Goal: Check status: Check status

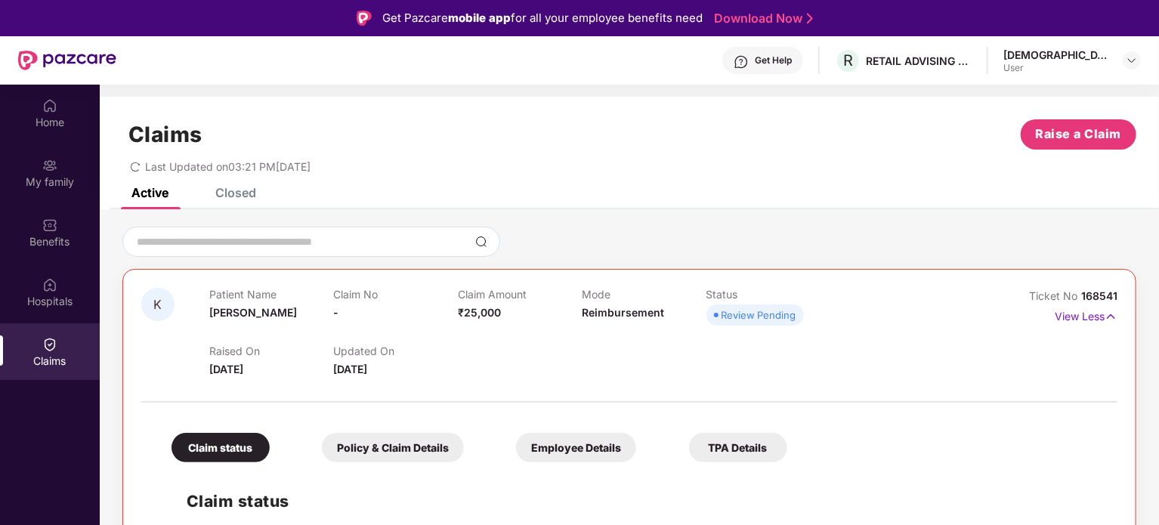
scroll to position [128, 0]
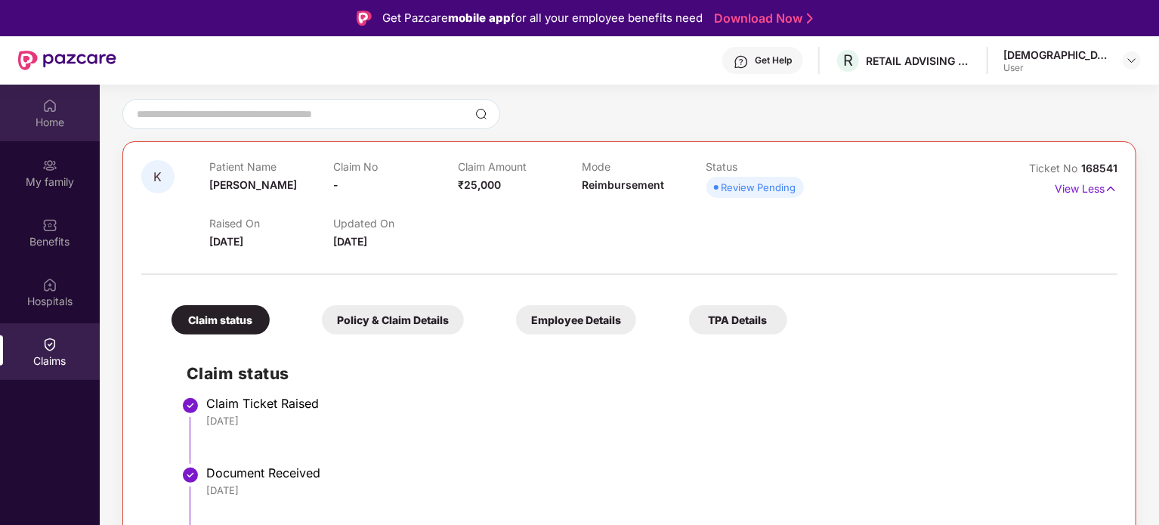
click at [63, 97] on div "Home" at bounding box center [50, 113] width 100 height 57
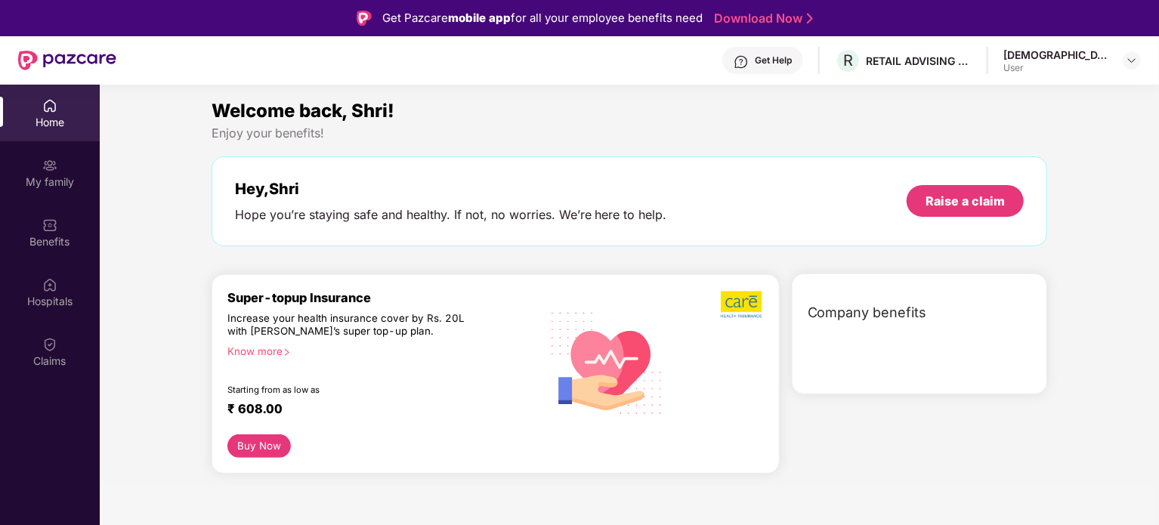
scroll to position [0, 0]
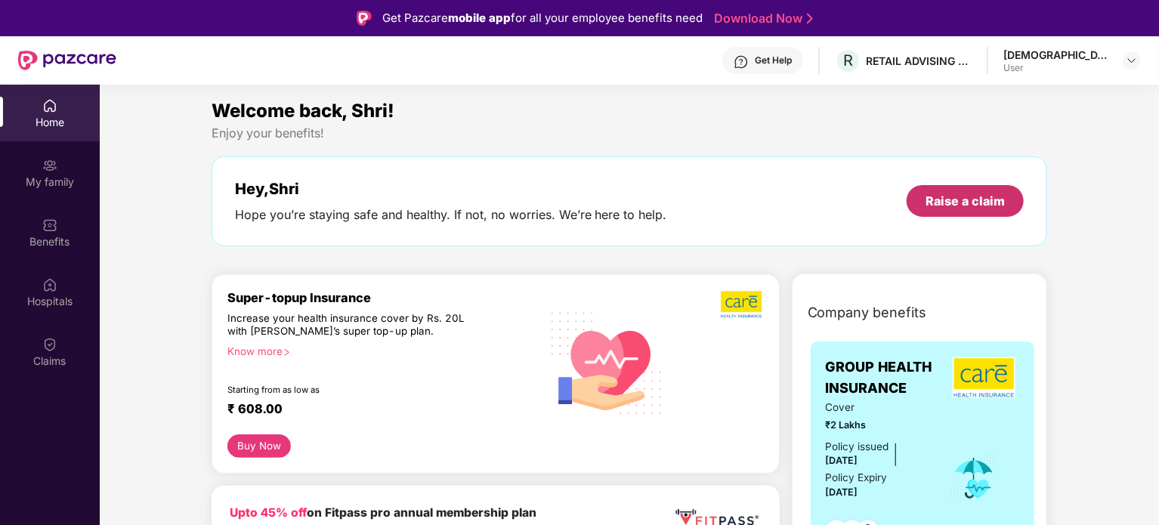
click at [967, 209] on div "Raise a claim" at bounding box center [965, 201] width 117 height 32
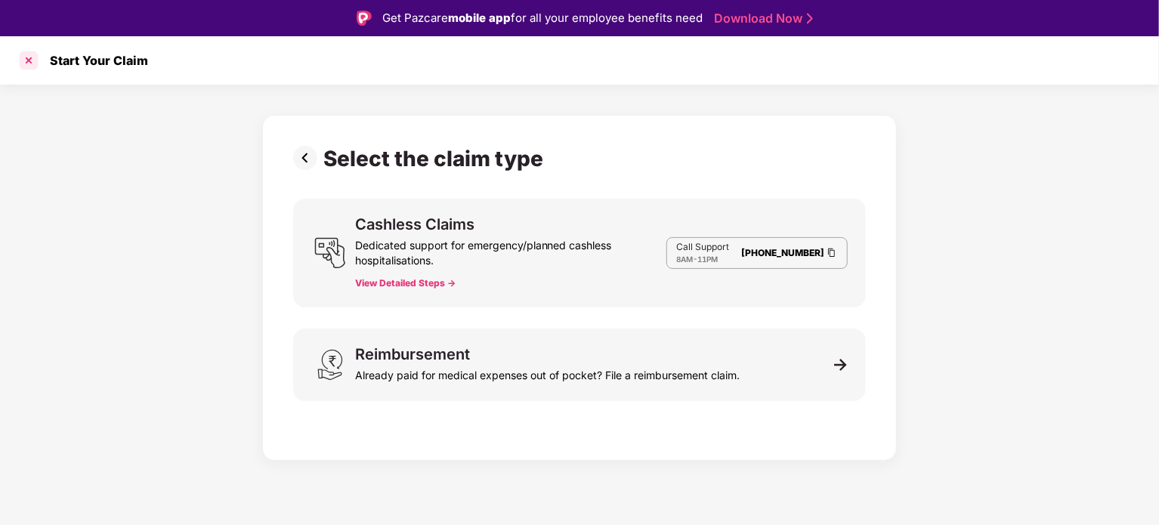
click at [34, 59] on div at bounding box center [29, 60] width 24 height 24
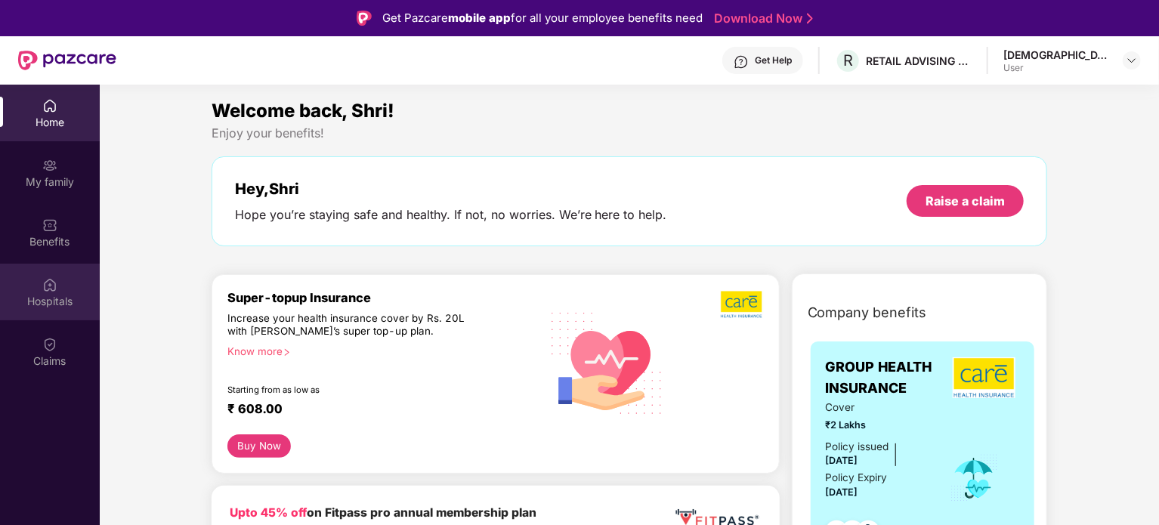
click at [38, 277] on div "Hospitals" at bounding box center [50, 292] width 100 height 57
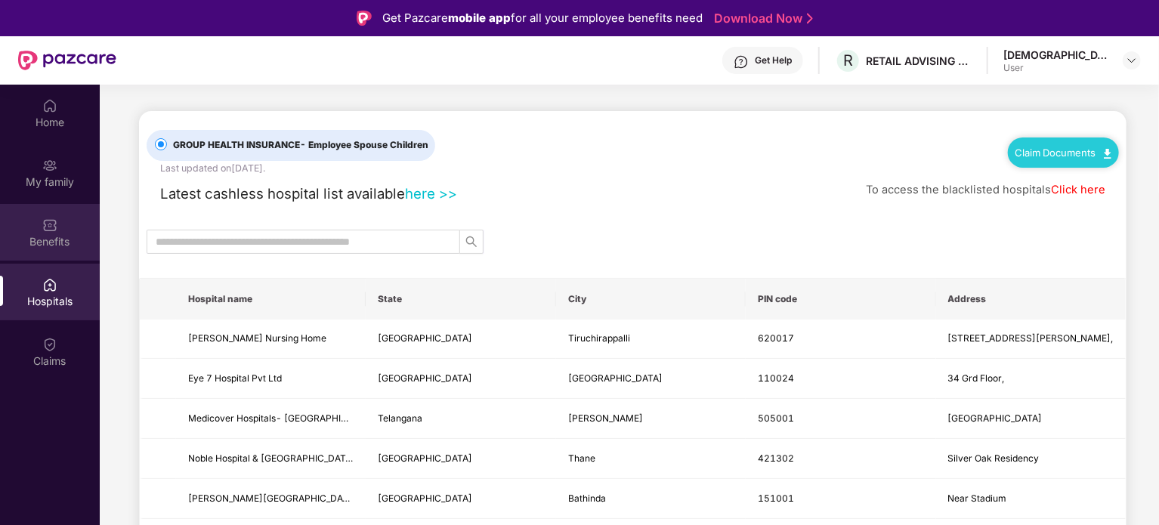
click at [54, 244] on div "Benefits" at bounding box center [50, 241] width 100 height 15
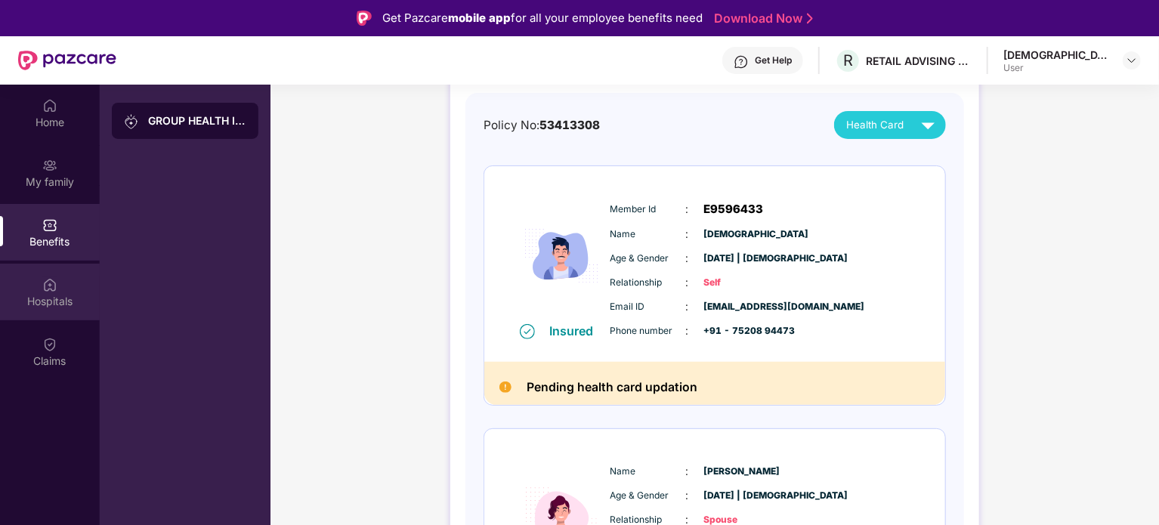
scroll to position [151, 0]
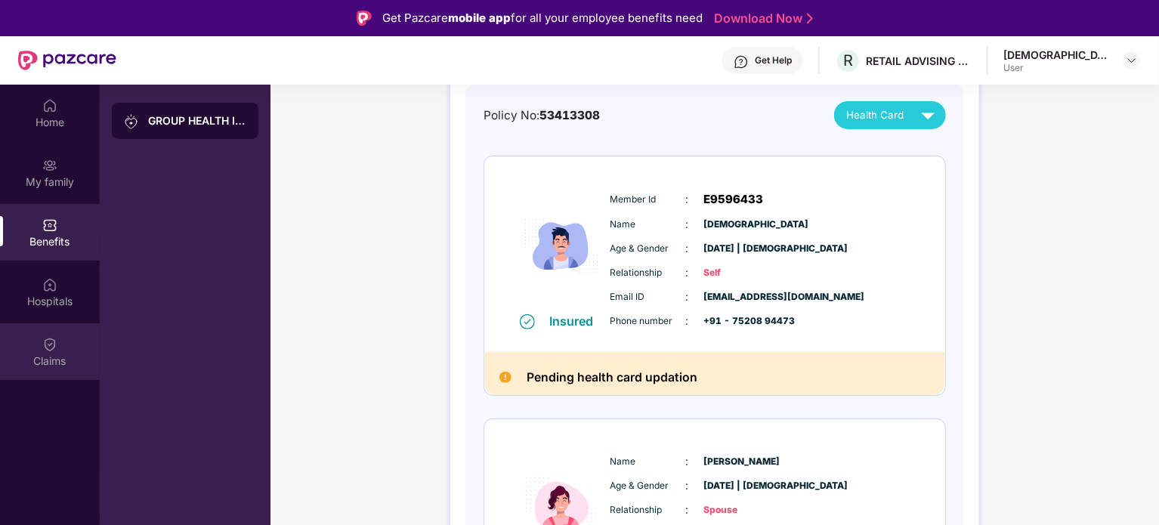
click at [76, 363] on div "Claims" at bounding box center [50, 361] width 100 height 15
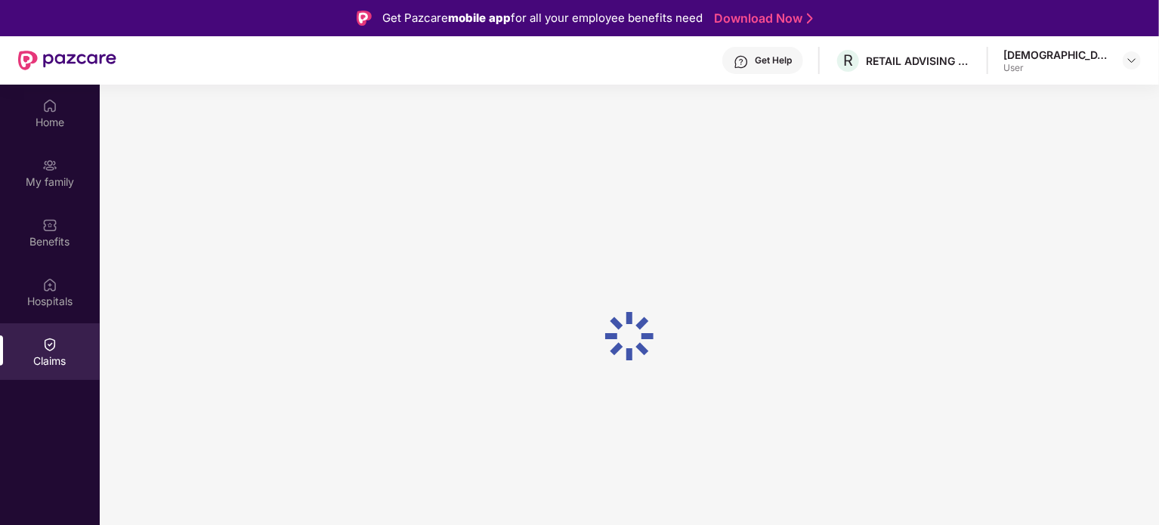
scroll to position [0, 0]
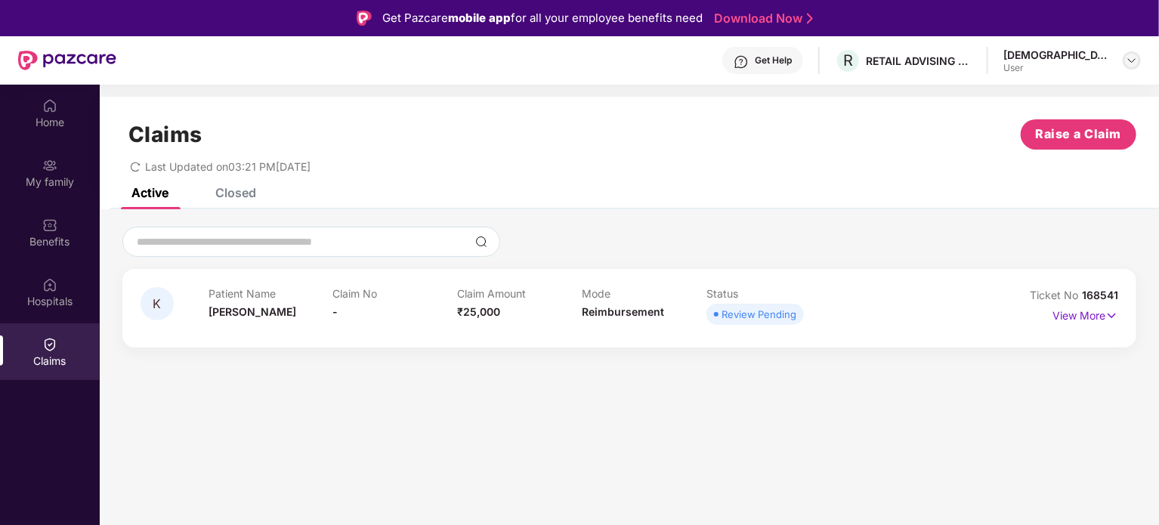
click at [1131, 60] on img at bounding box center [1132, 60] width 12 height 12
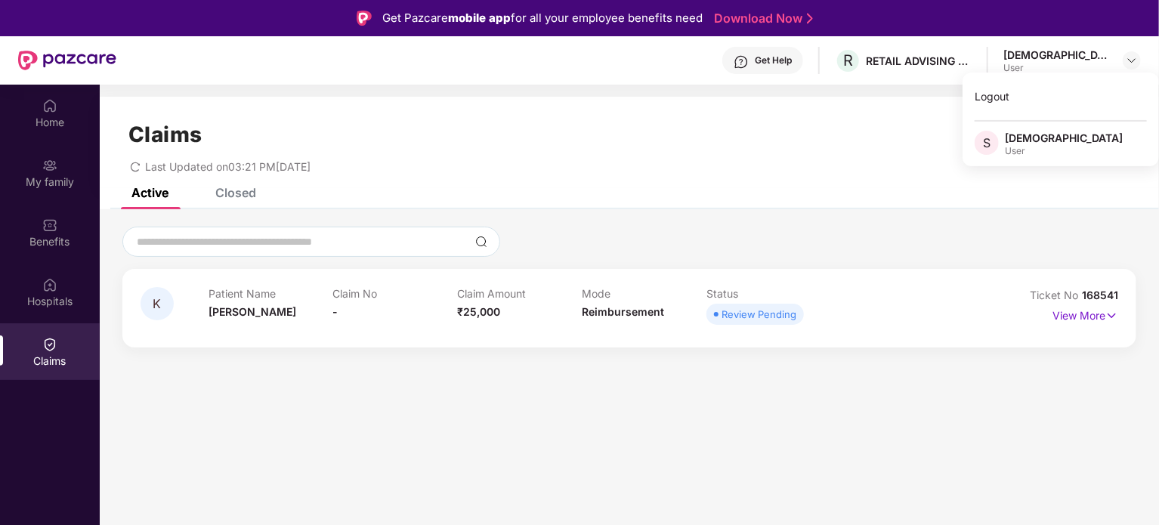
click at [1025, 143] on div "[DEMOGRAPHIC_DATA]" at bounding box center [1064, 138] width 118 height 14
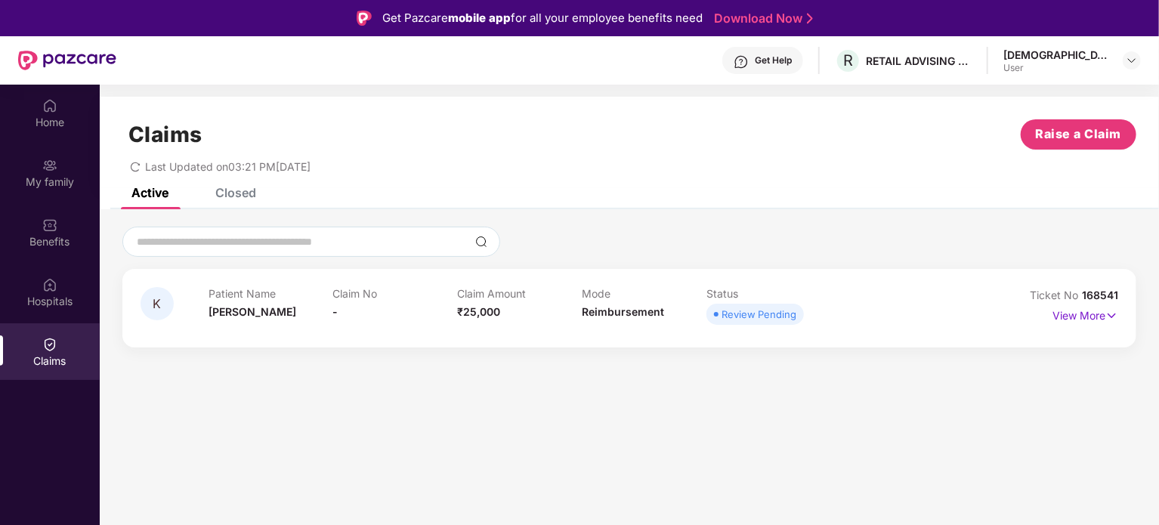
click at [1124, 67] on div at bounding box center [1132, 60] width 18 height 18
click at [1128, 58] on img at bounding box center [1132, 60] width 12 height 12
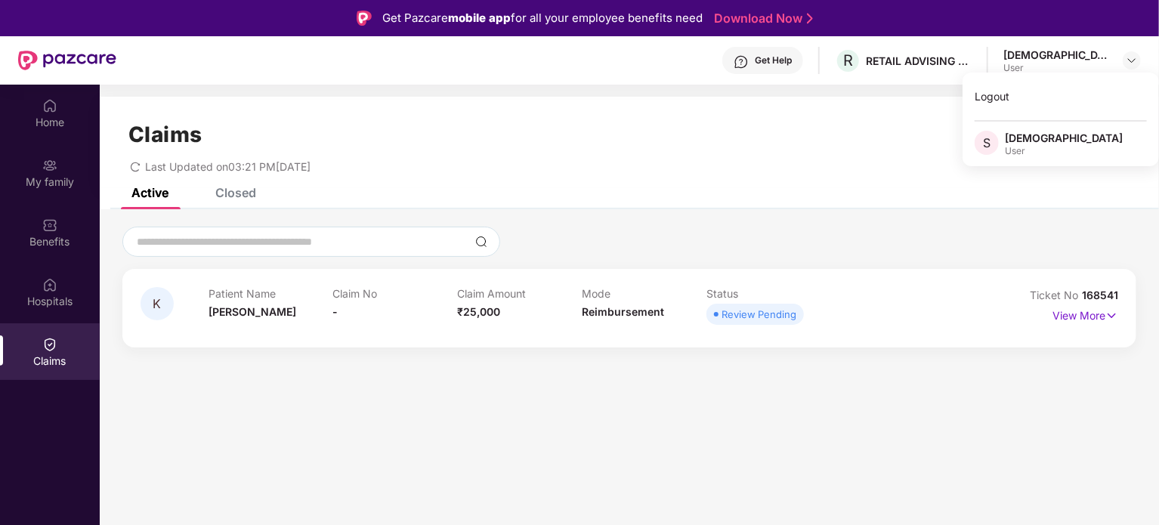
click at [1014, 150] on div "User" at bounding box center [1064, 151] width 118 height 12
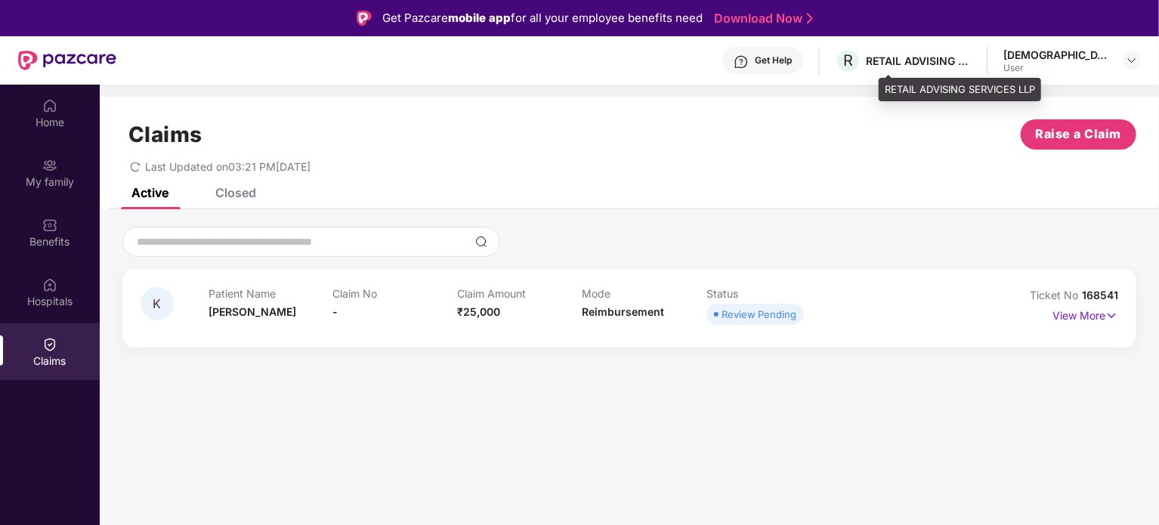
click at [961, 52] on div "R RETAIL ADVISING SERVICES LLP" at bounding box center [903, 61] width 137 height 26
click at [940, 83] on div "Get Help R RETAIL ADVISING SERVICES LLP [PERSON_NAME] User" at bounding box center [628, 60] width 1025 height 48
click at [792, 56] on div "Get Help" at bounding box center [773, 60] width 37 height 12
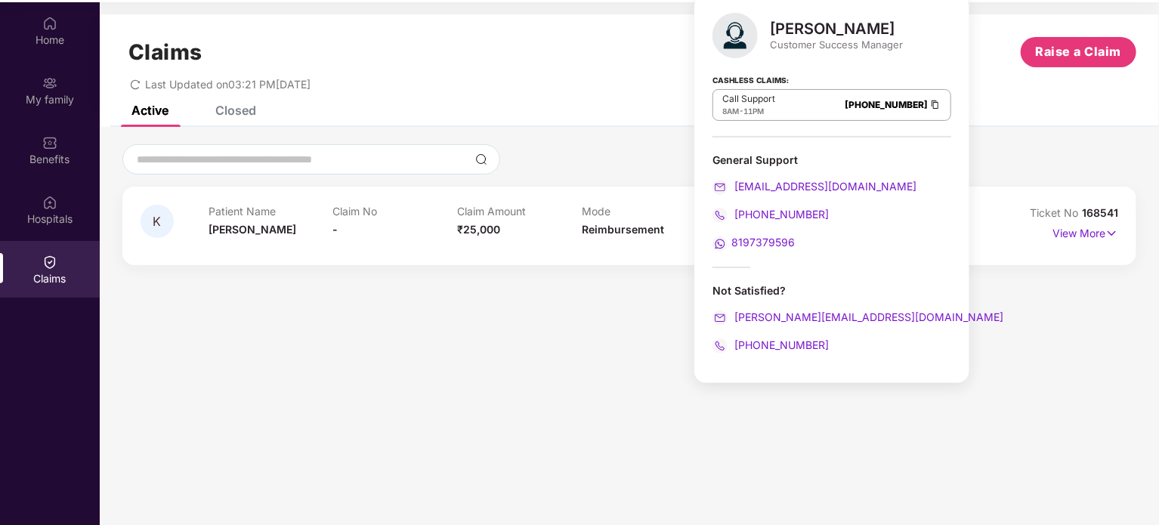
scroll to position [85, 0]
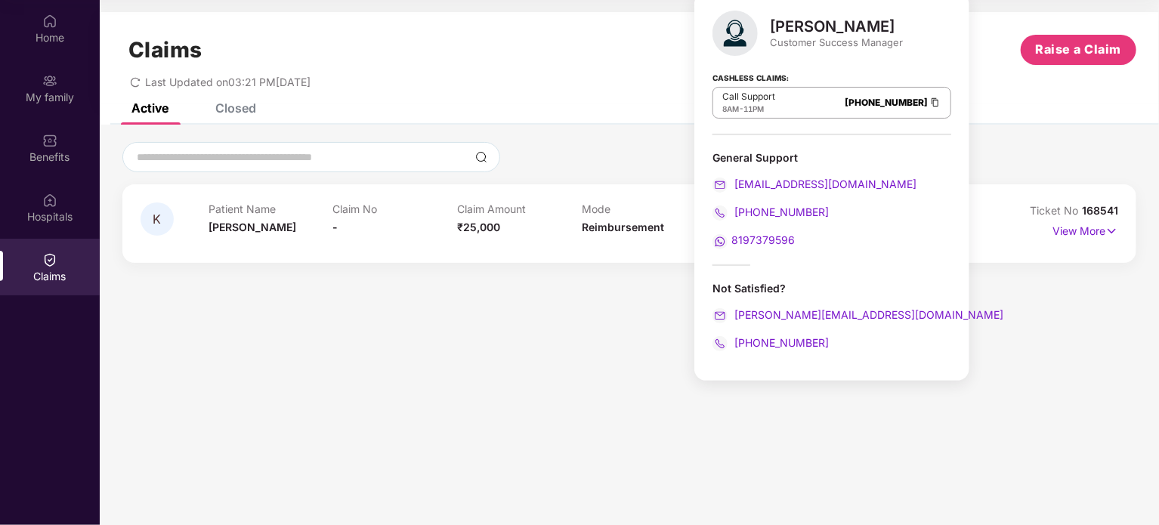
click at [315, 235] on div "Patient Name [PERSON_NAME]" at bounding box center [271, 224] width 125 height 42
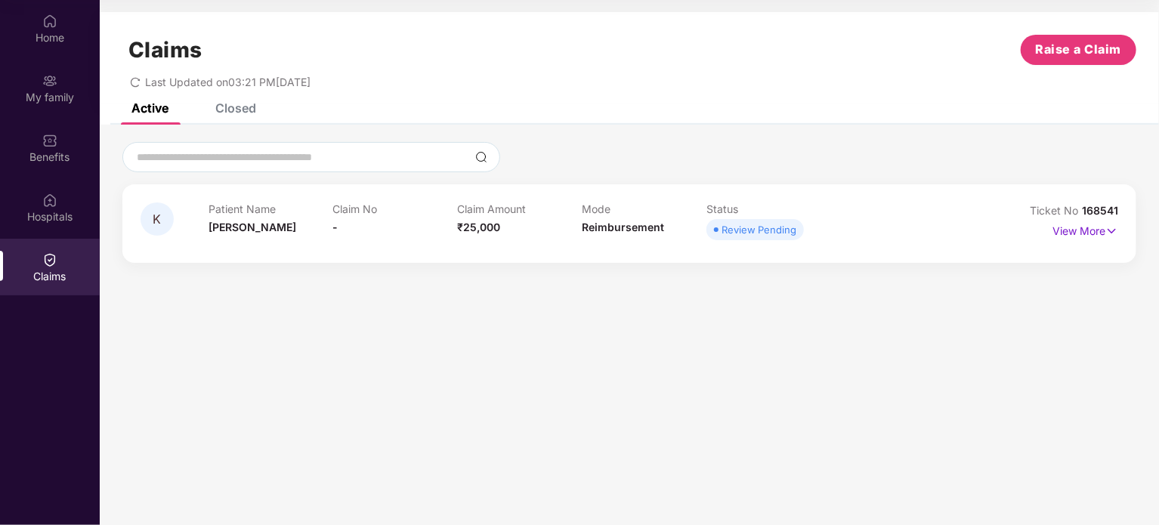
click at [319, 232] on div "Patient Name [PERSON_NAME]" at bounding box center [271, 224] width 125 height 42
click at [227, 112] on div "Closed" at bounding box center [235, 108] width 41 height 15
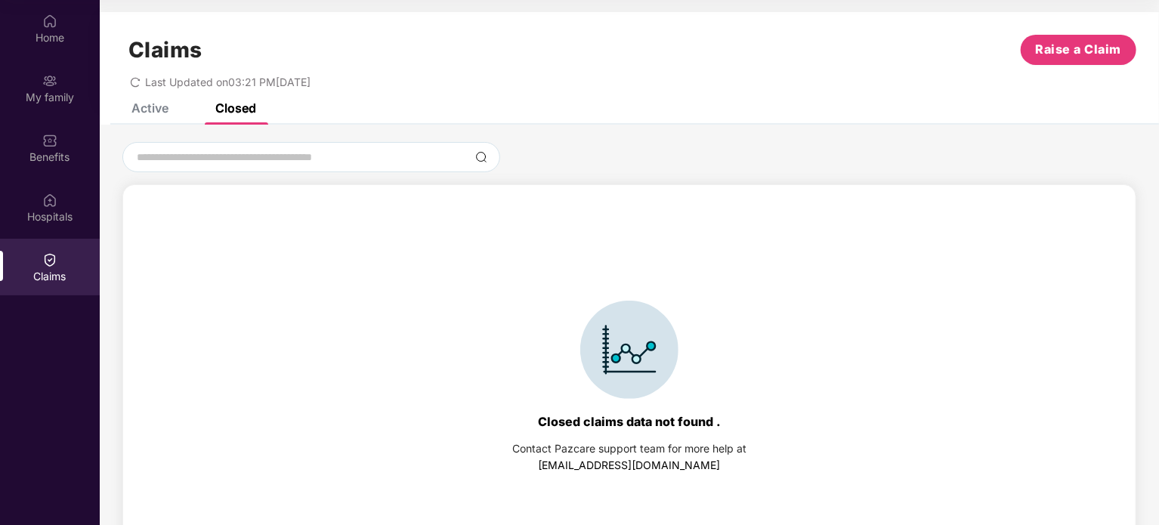
click at [311, 82] on span "Last Updated on 03:21 PM[DATE]" at bounding box center [228, 82] width 166 height 13
click at [243, 79] on span "Last Updated on 03:21 PM[DATE]" at bounding box center [228, 82] width 166 height 13
drag, startPoint x: 243, startPoint y: 79, endPoint x: 366, endPoint y: 90, distance: 122.9
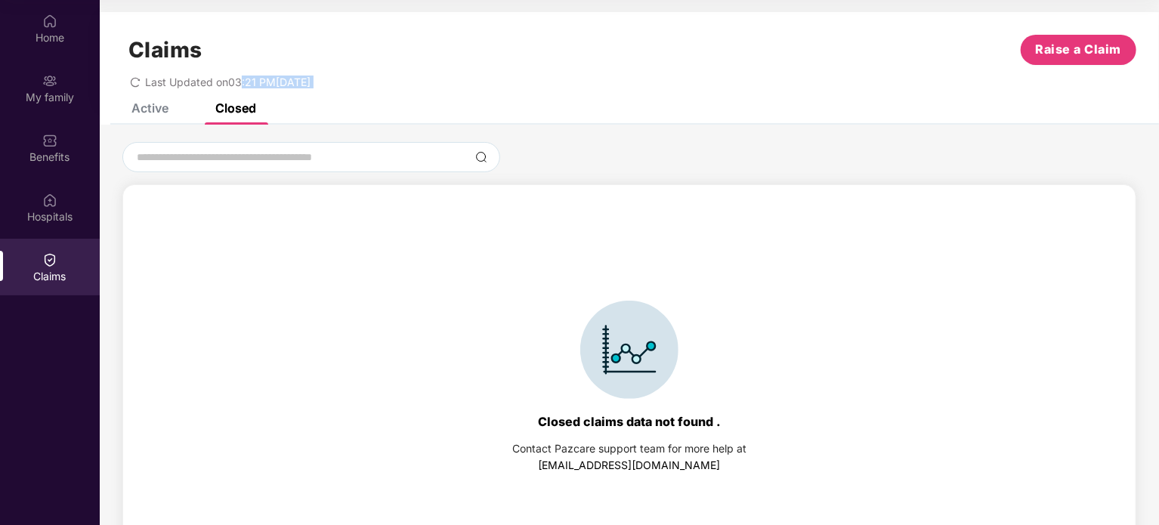
click at [366, 90] on div "Claims Raise a Claim Last Updated on 03:21 PM[DATE]" at bounding box center [630, 57] width 1060 height 91
click at [311, 83] on span "Last Updated on 03:21 PM[DATE]" at bounding box center [228, 82] width 166 height 13
drag, startPoint x: 341, startPoint y: 83, endPoint x: 224, endPoint y: 79, distance: 116.5
click at [224, 79] on span "Last Updated on 03:21 PM[DATE]" at bounding box center [228, 82] width 166 height 13
